Goal: Task Accomplishment & Management: Manage account settings

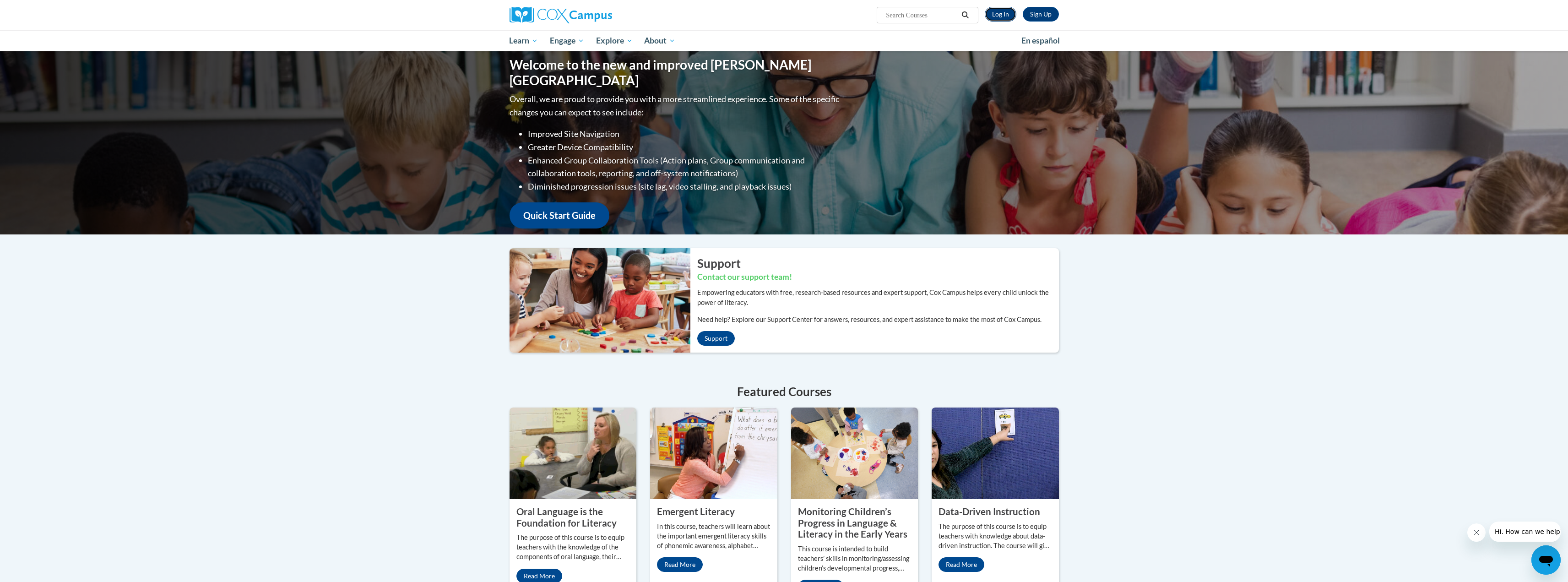
click at [1000, 13] on link "Log In" at bounding box center [1000, 14] width 32 height 15
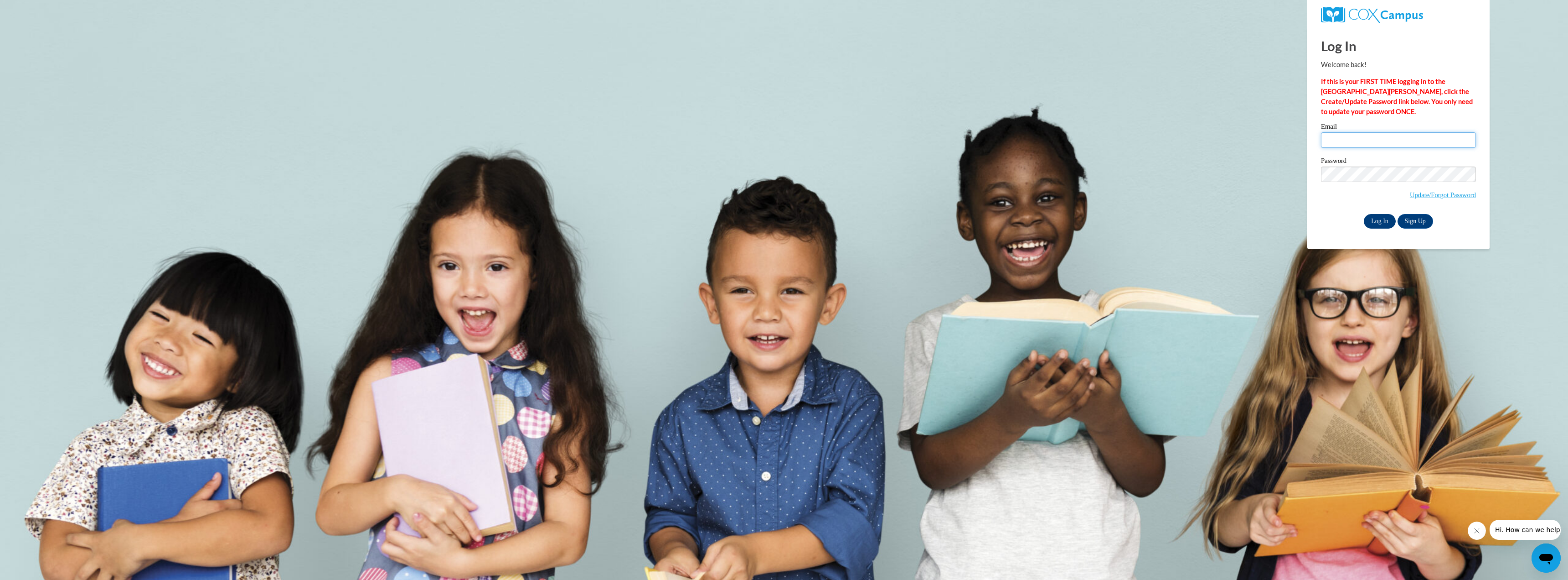
type input "[EMAIL_ADDRESS][DOMAIN_NAME]"
click at [1384, 222] on input "Log In" at bounding box center [1379, 221] width 32 height 15
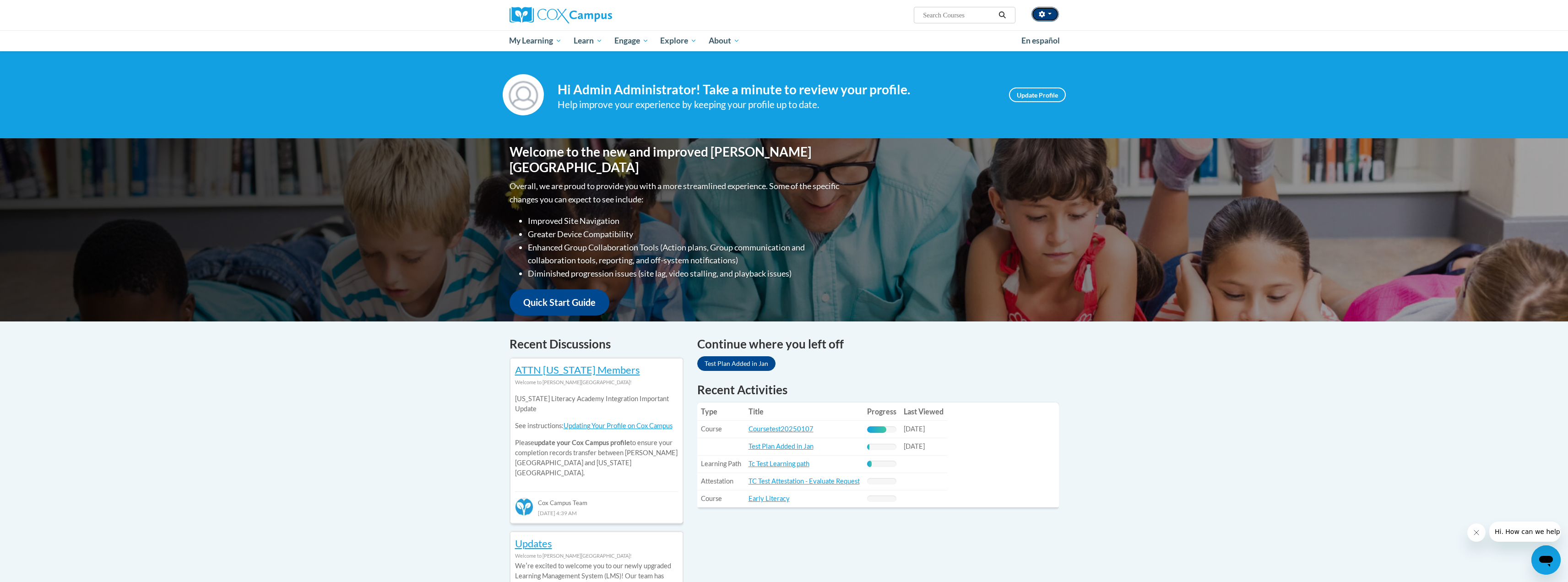
click at [1047, 19] on button "button" at bounding box center [1046, 14] width 28 height 15
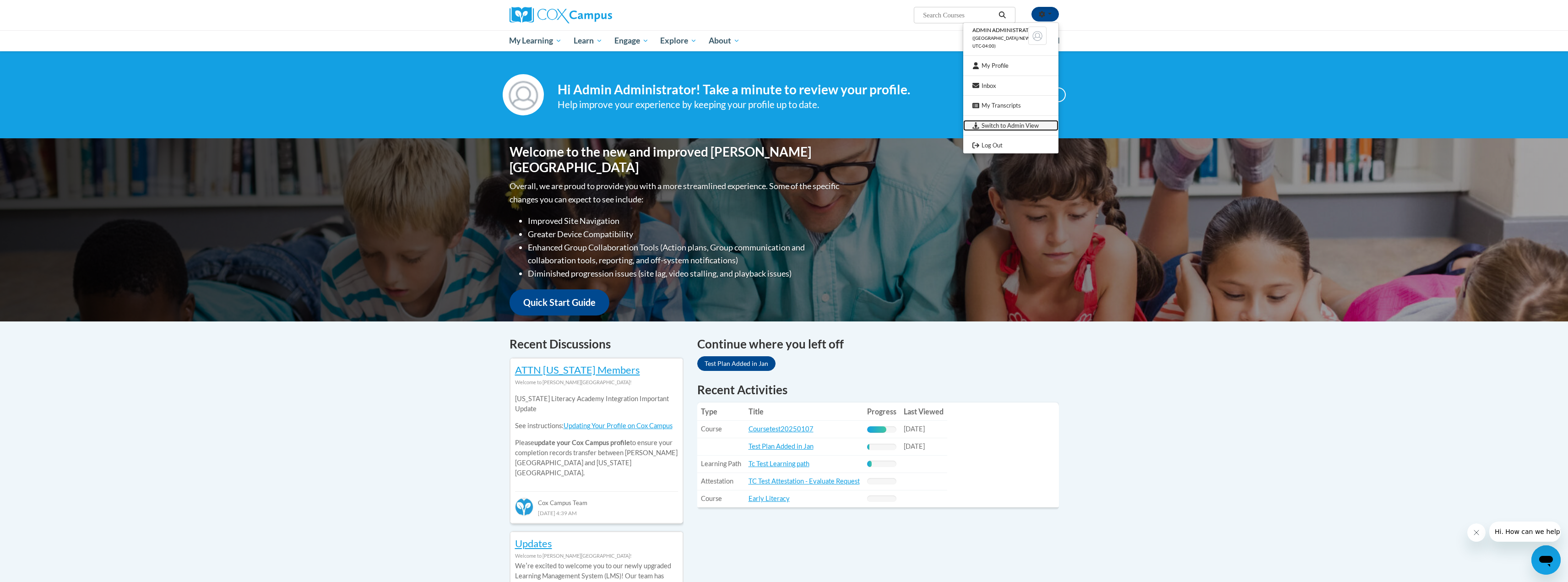
click at [1019, 126] on link "Switch to Admin View" at bounding box center [1011, 126] width 95 height 11
